Goal: Transaction & Acquisition: Purchase product/service

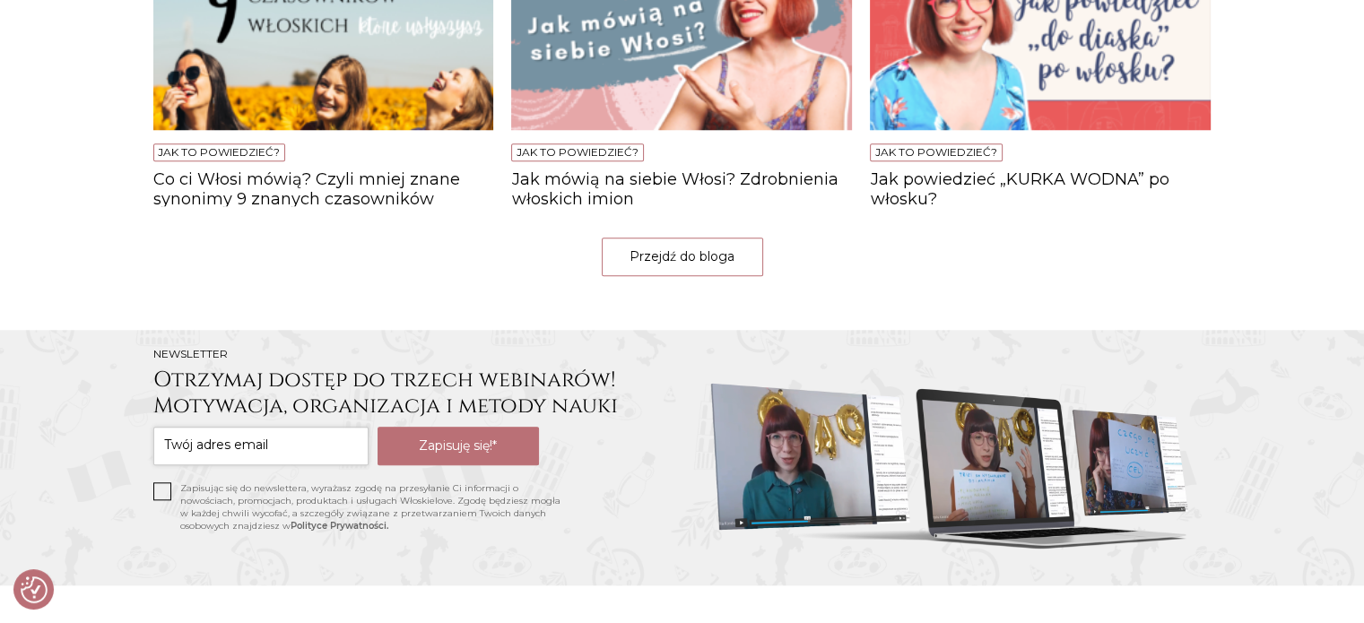
scroll to position [1656, 0]
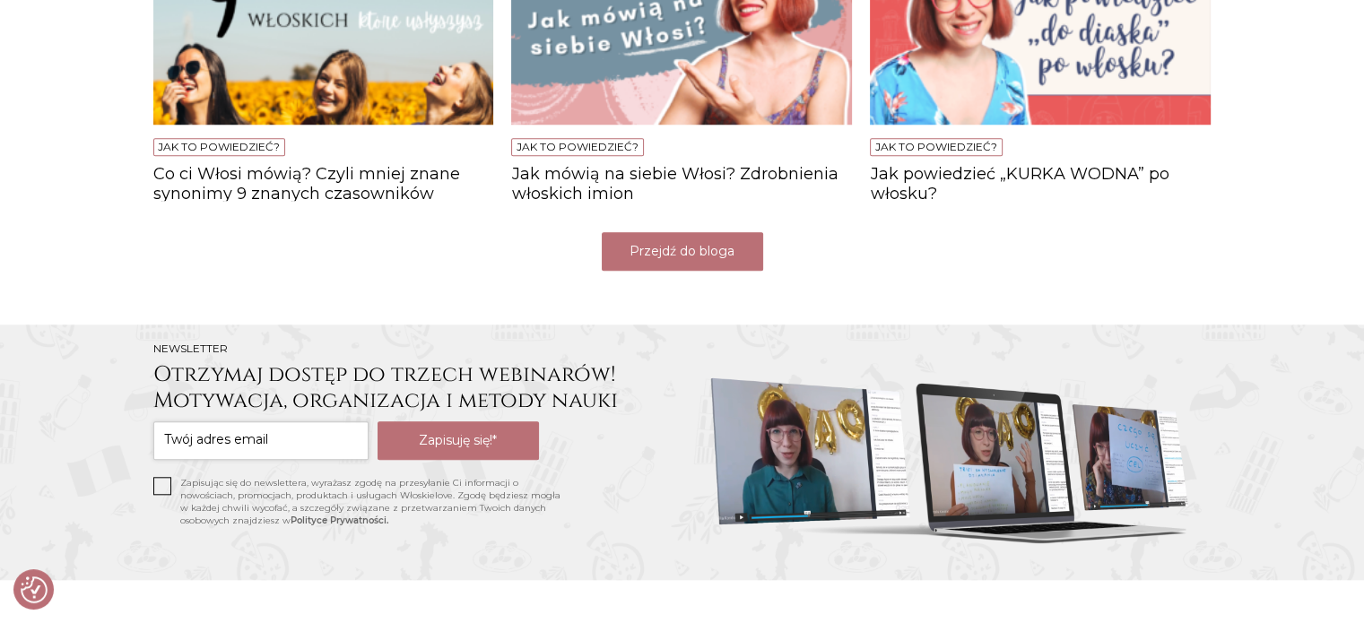
click at [676, 256] on link "Przejdź do bloga" at bounding box center [682, 251] width 161 height 39
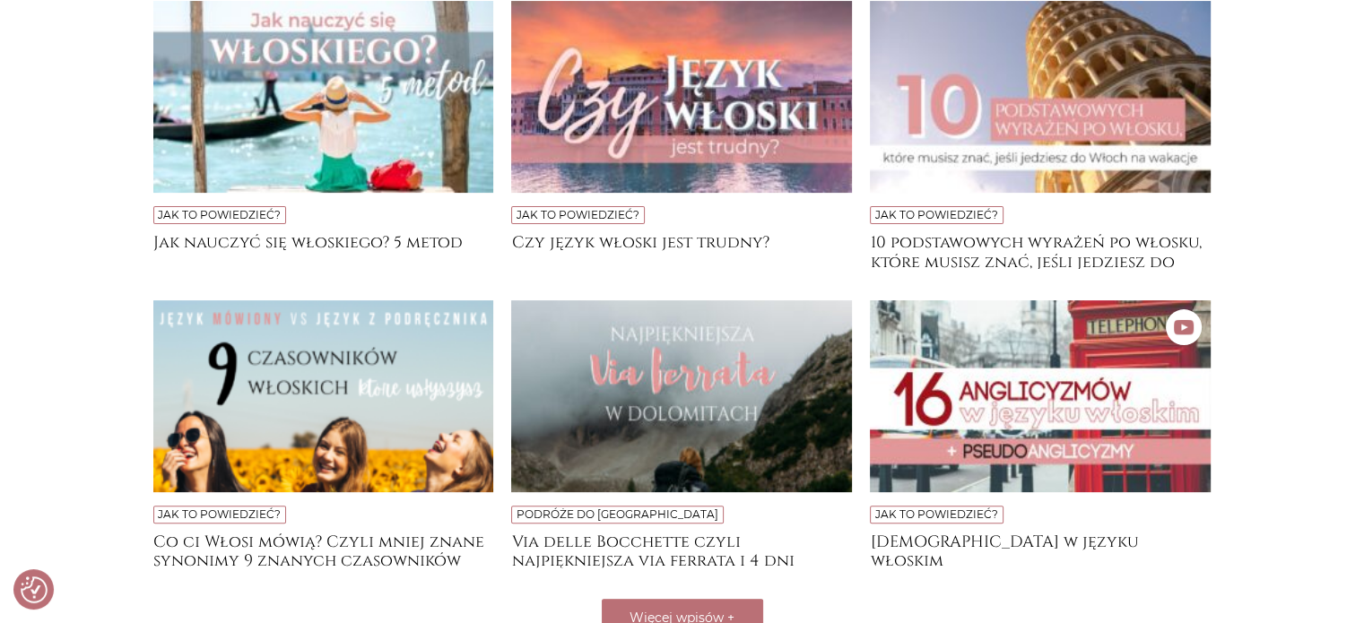
scroll to position [484, 0]
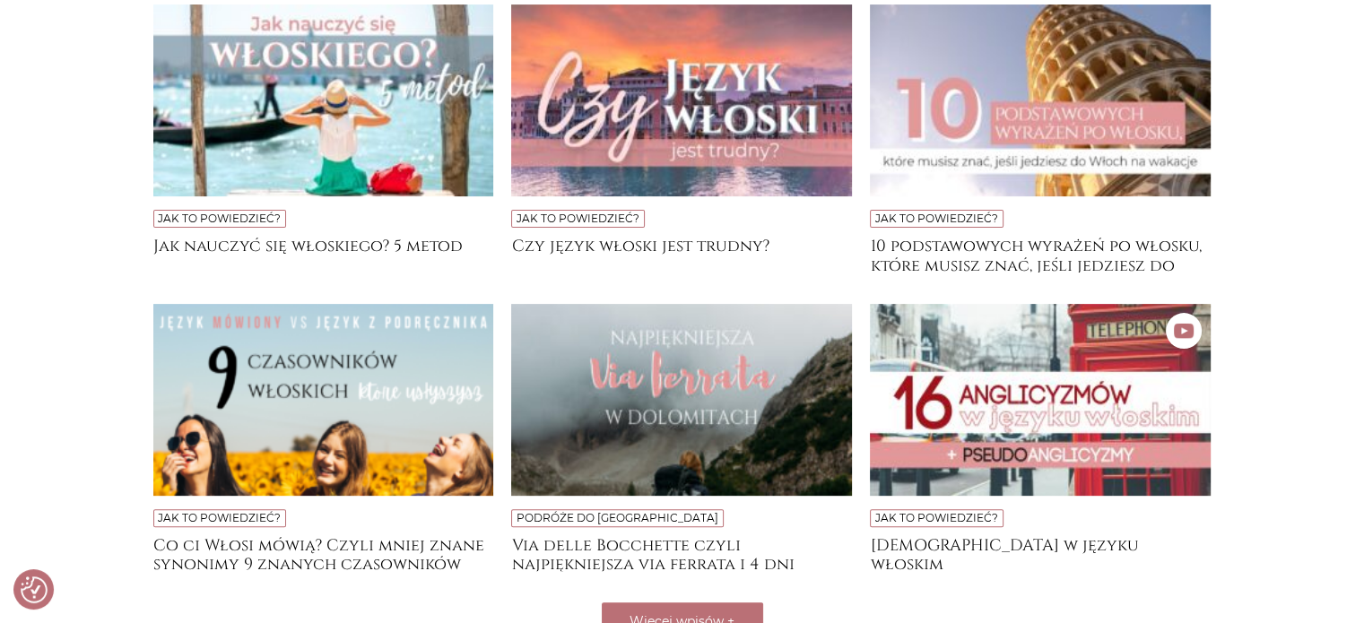
click at [279, 117] on img at bounding box center [323, 100] width 341 height 192
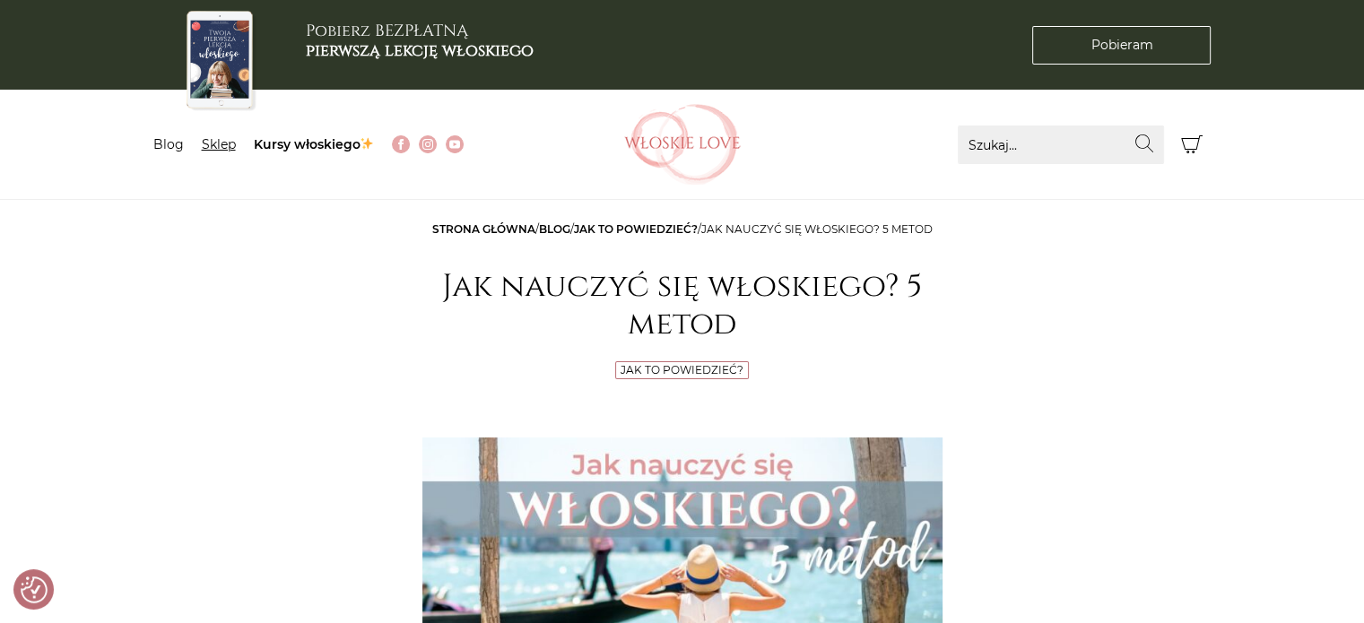
click at [213, 150] on link "Sklep" at bounding box center [219, 144] width 34 height 16
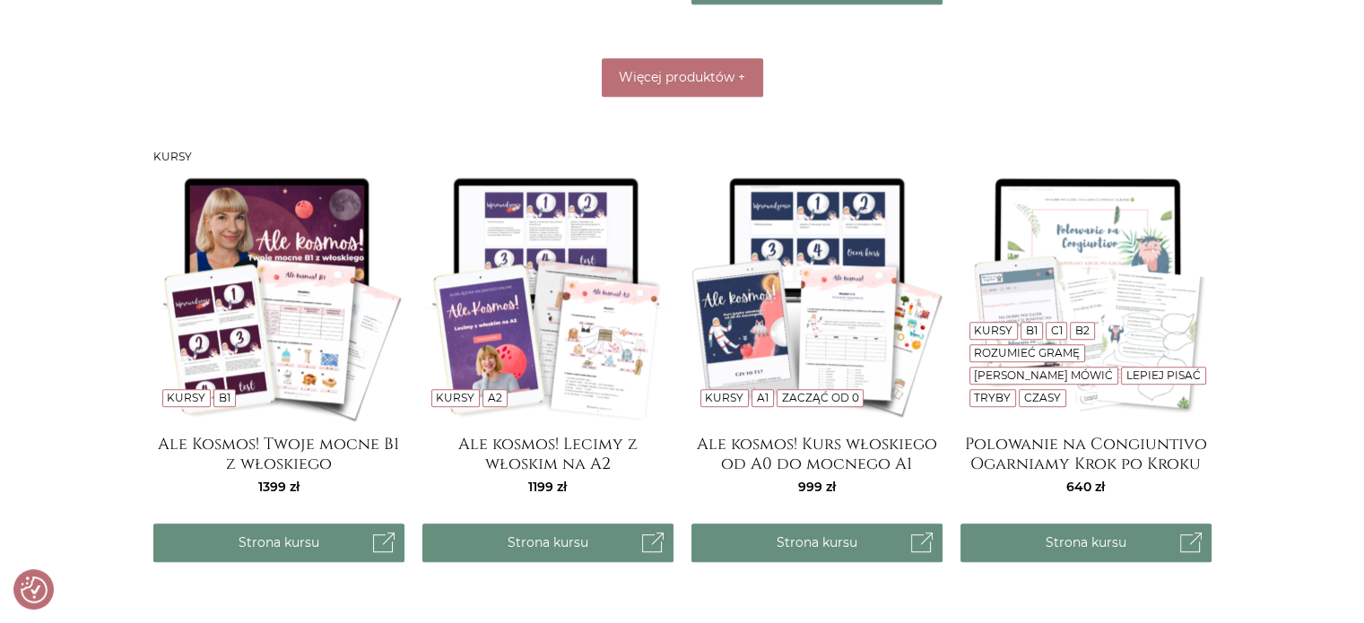
scroll to position [1344, 0]
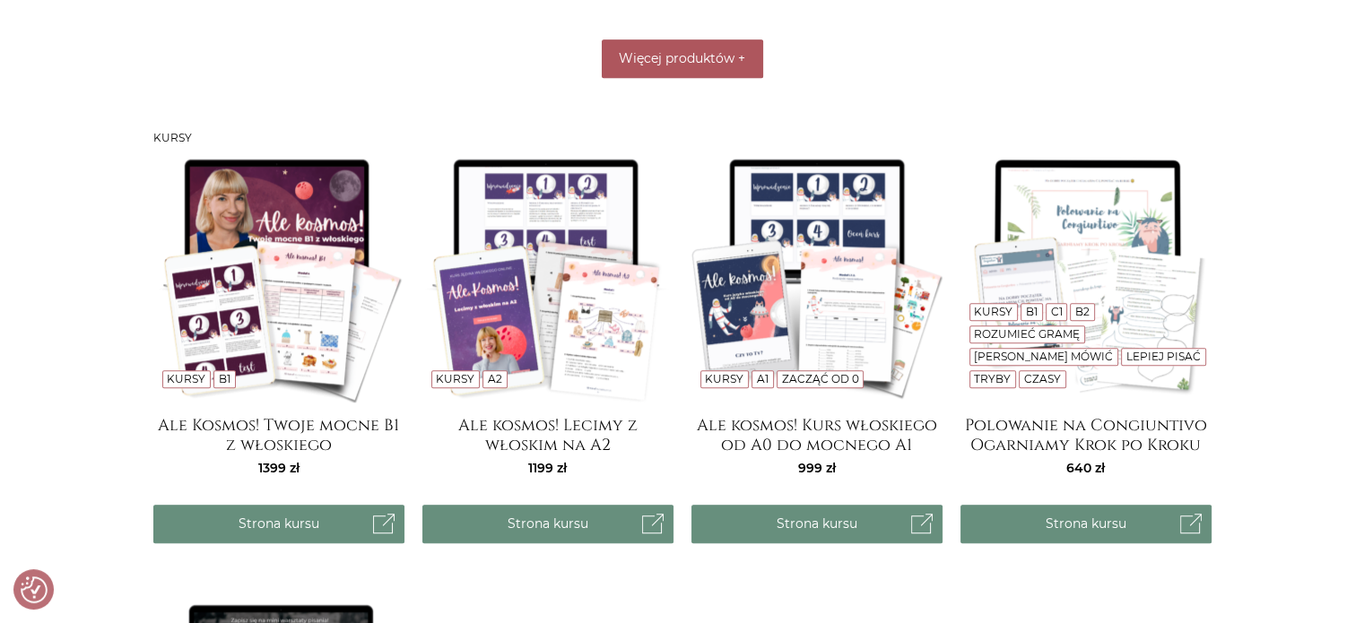
click at [685, 56] on span "Więcej produktów" at bounding box center [677, 58] width 116 height 16
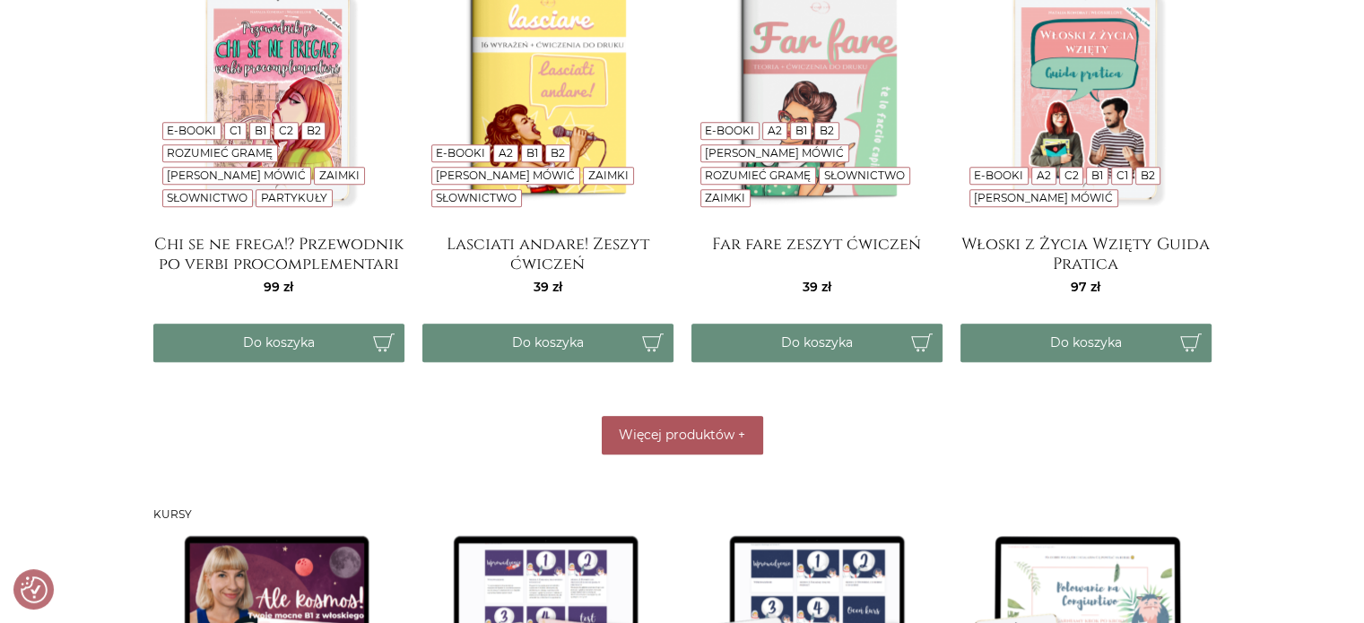
scroll to position [1415, 0]
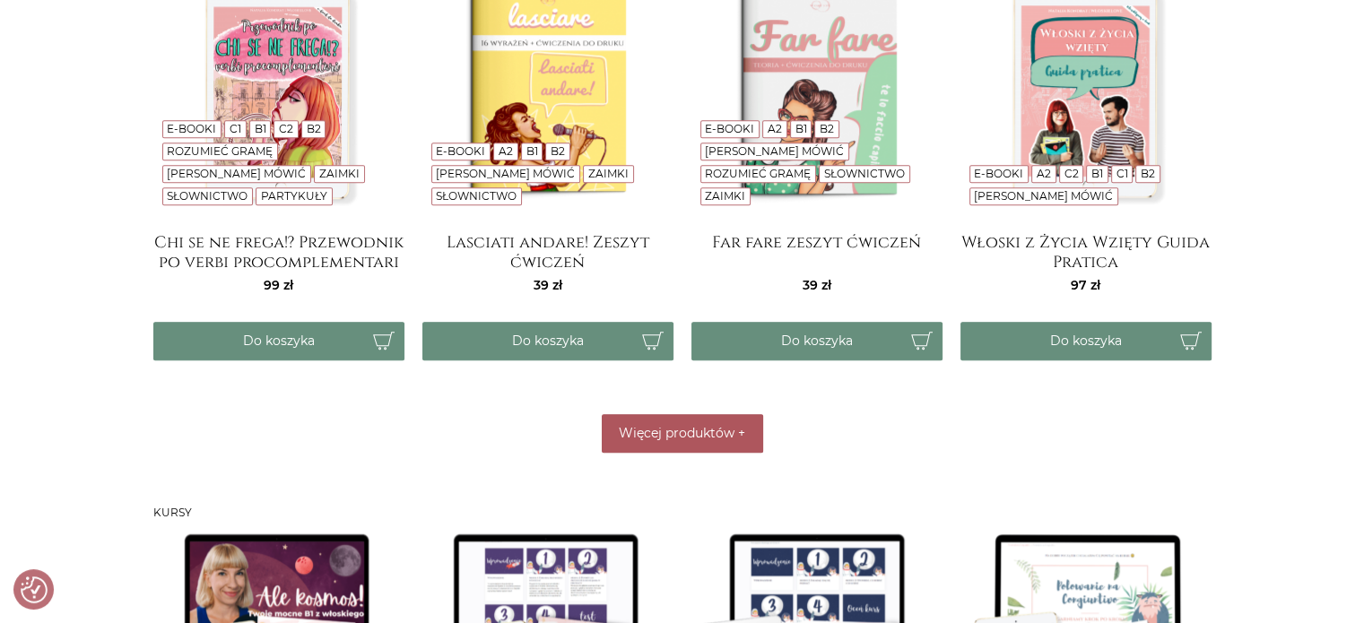
click at [635, 442] on button "Więcej produktów +" at bounding box center [682, 433] width 161 height 39
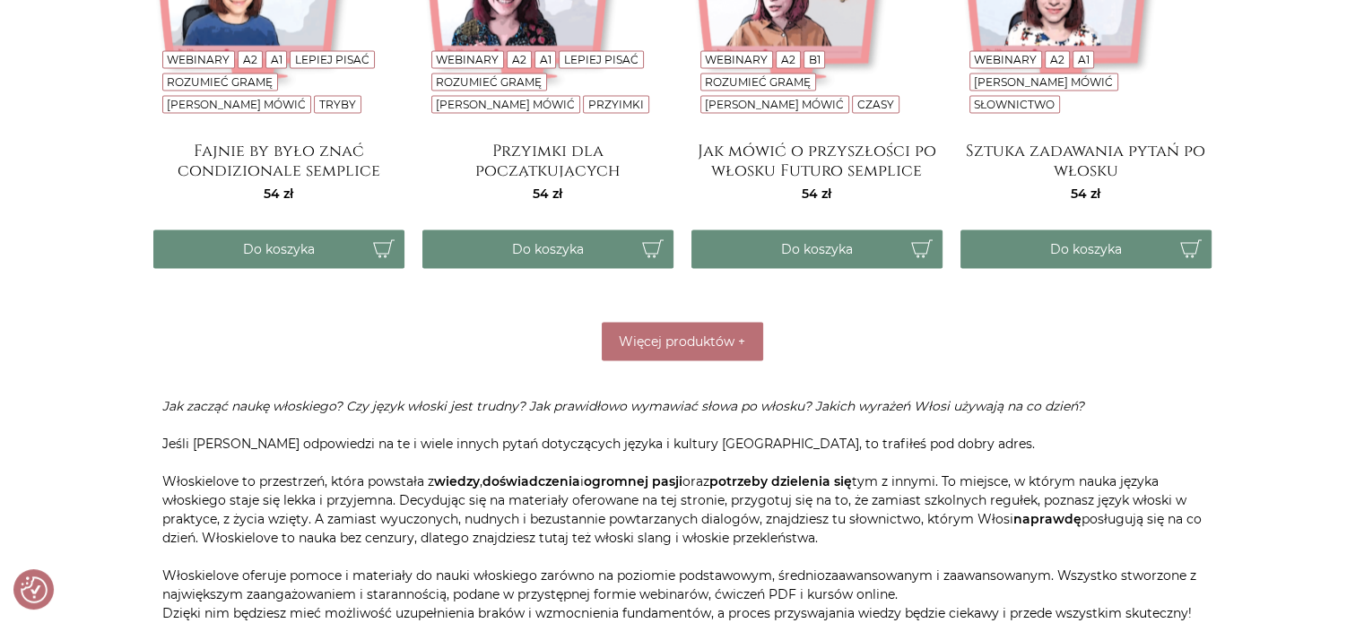
scroll to position [3437, 0]
